Goal: Task Accomplishment & Management: Complete application form

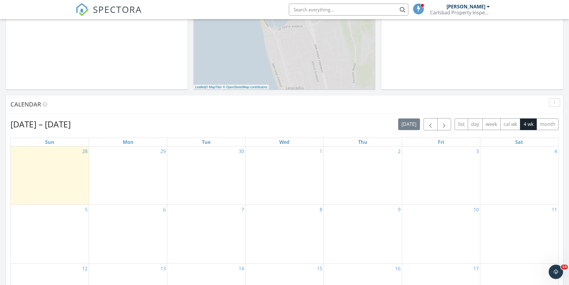
scroll to position [273, 0]
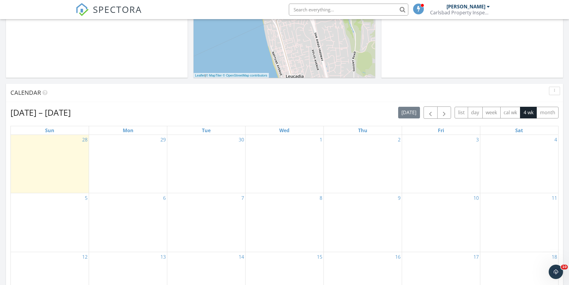
click at [138, 170] on div "29" at bounding box center [128, 164] width 78 height 58
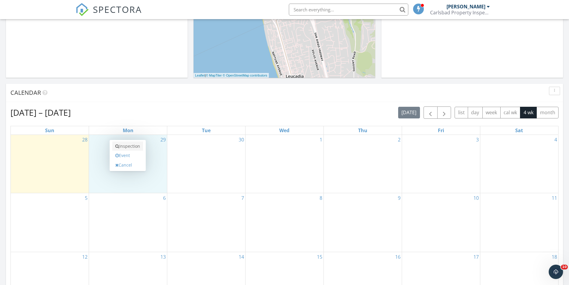
click at [133, 145] on link "Inspection" at bounding box center [127, 146] width 31 height 10
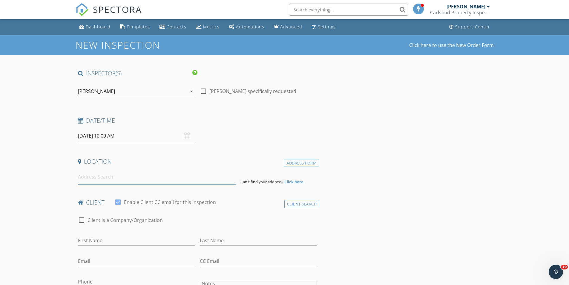
click at [106, 179] on input at bounding box center [157, 176] width 158 height 15
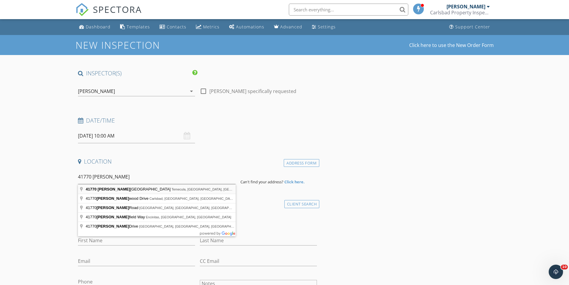
type input "41770 Knoll Vista Lane, Temecula, CA, USA"
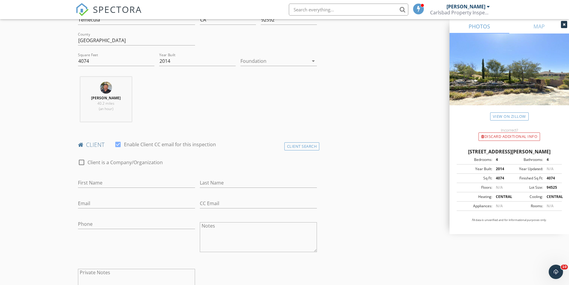
scroll to position [209, 0]
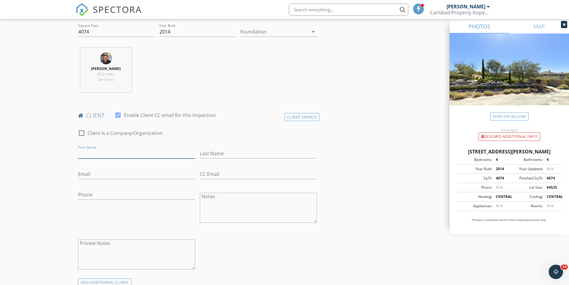
click at [89, 152] on input "First Name" at bounding box center [136, 153] width 117 height 10
type input "[PERSON_NAME]"
type input "[EMAIL_ADDRESS][DOMAIN_NAME]"
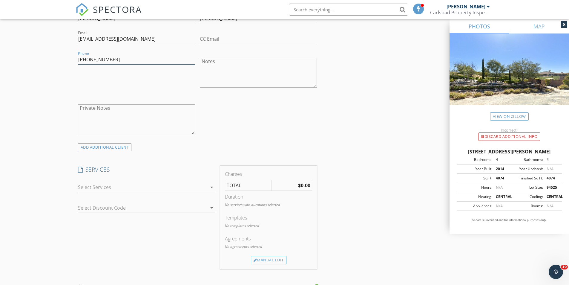
scroll to position [358, 0]
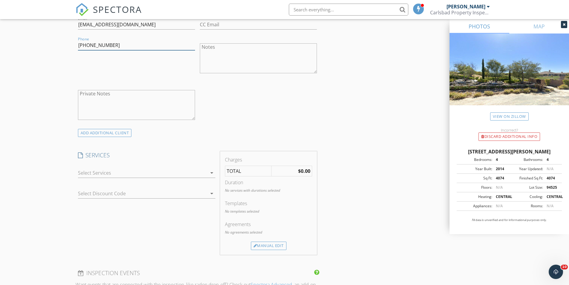
type input "[PHONE_NUMBER]"
click at [210, 172] on icon "arrow_drop_down" at bounding box center [211, 172] width 7 height 7
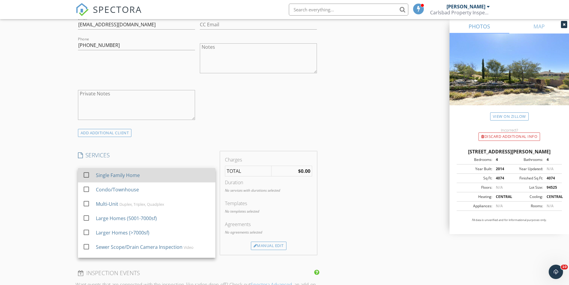
click at [191, 175] on div "Single Family Home" at bounding box center [153, 175] width 115 height 12
checkbox input "true"
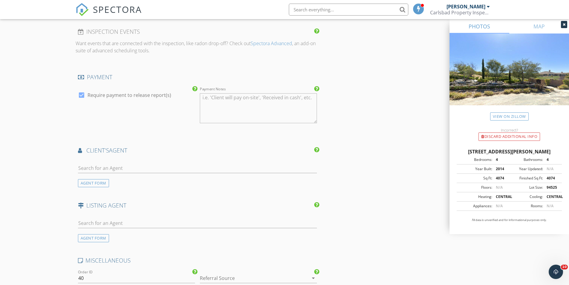
scroll to position [597, 0]
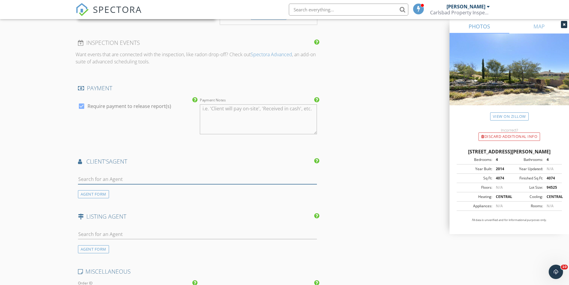
click at [128, 179] on input "text" at bounding box center [197, 179] width 239 height 10
type input "chiesl"
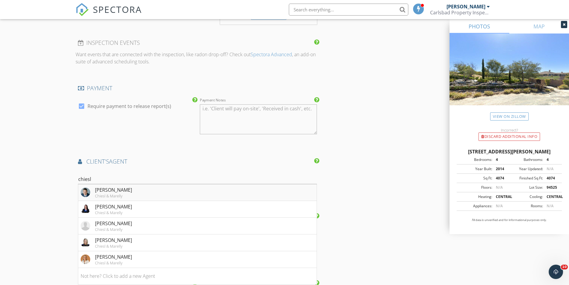
click at [173, 191] on li "Mike Chiesl Chiesl & Marelly" at bounding box center [197, 192] width 239 height 17
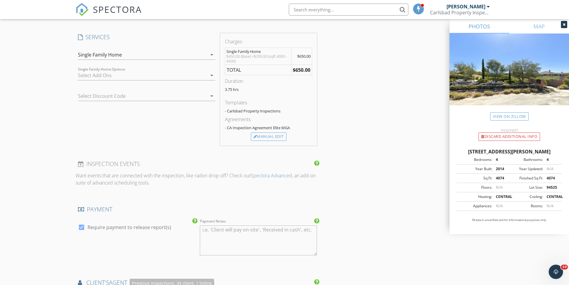
scroll to position [478, 0]
click at [211, 54] on icon "arrow_drop_down" at bounding box center [211, 53] width 7 height 7
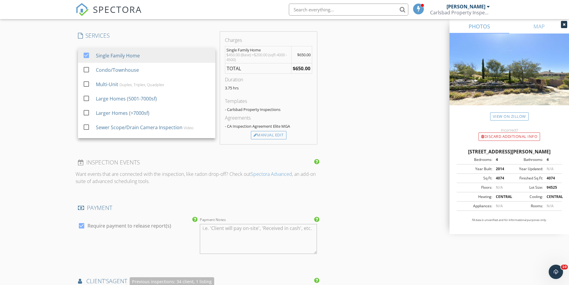
click at [209, 28] on div "INSPECTOR(S) check_box Kevin Schlegel PRIMARY Kevin Schlegel arrow_drop_down ch…" at bounding box center [198, 160] width 244 height 1136
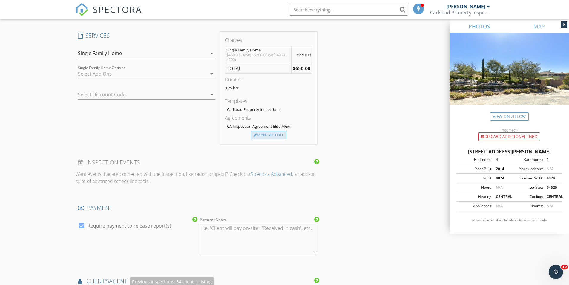
click at [276, 134] on div "Manual Edit" at bounding box center [269, 135] width 36 height 8
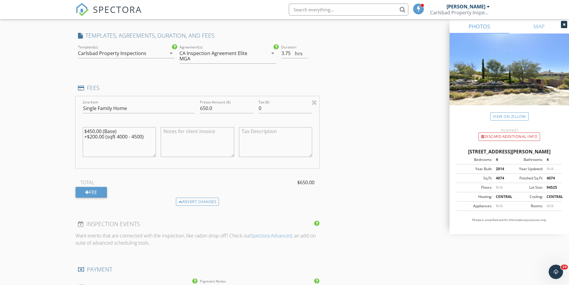
click at [402, 139] on div "INSPECTOR(S) check_box Kevin Schlegel PRIMARY Kevin Schlegel arrow_drop_down ch…" at bounding box center [285, 208] width 418 height 1232
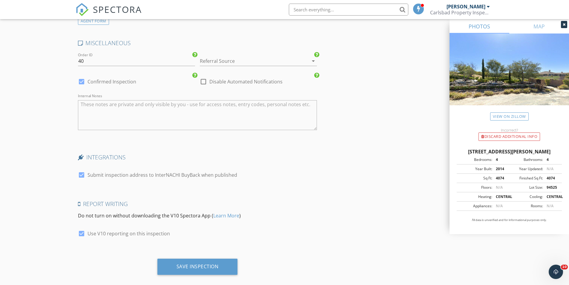
scroll to position [1026, 0]
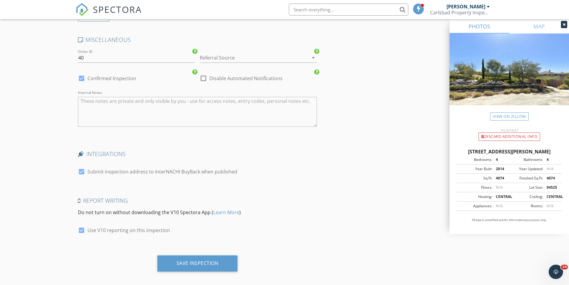
click at [81, 166] on div at bounding box center [81, 171] width 10 height 10
checkbox input "false"
click at [196, 261] on div "Save Inspection" at bounding box center [197, 263] width 80 height 16
